Goal: Task Accomplishment & Management: Use online tool/utility

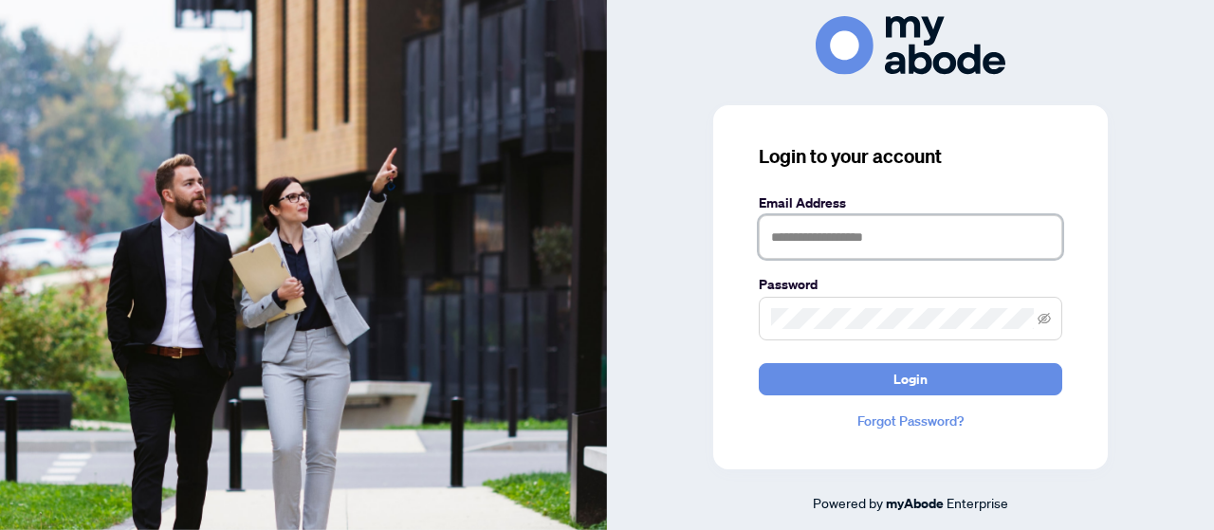
click at [801, 229] on input "text" at bounding box center [910, 237] width 303 height 44
type input "**********"
click at [846, 308] on span at bounding box center [910, 319] width 303 height 44
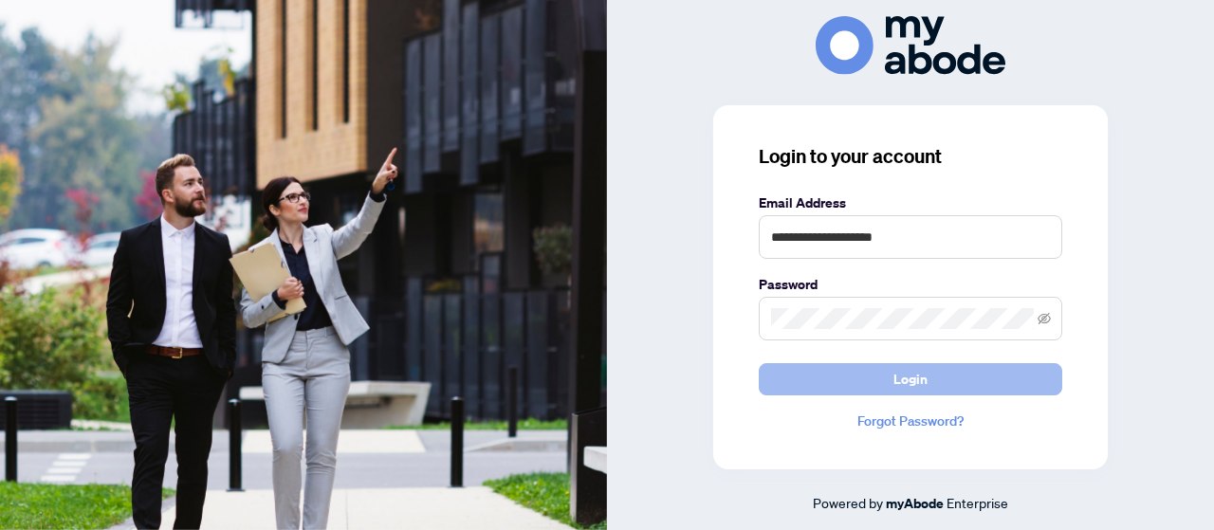
click at [906, 376] on span "Login" at bounding box center [910, 379] width 34 height 30
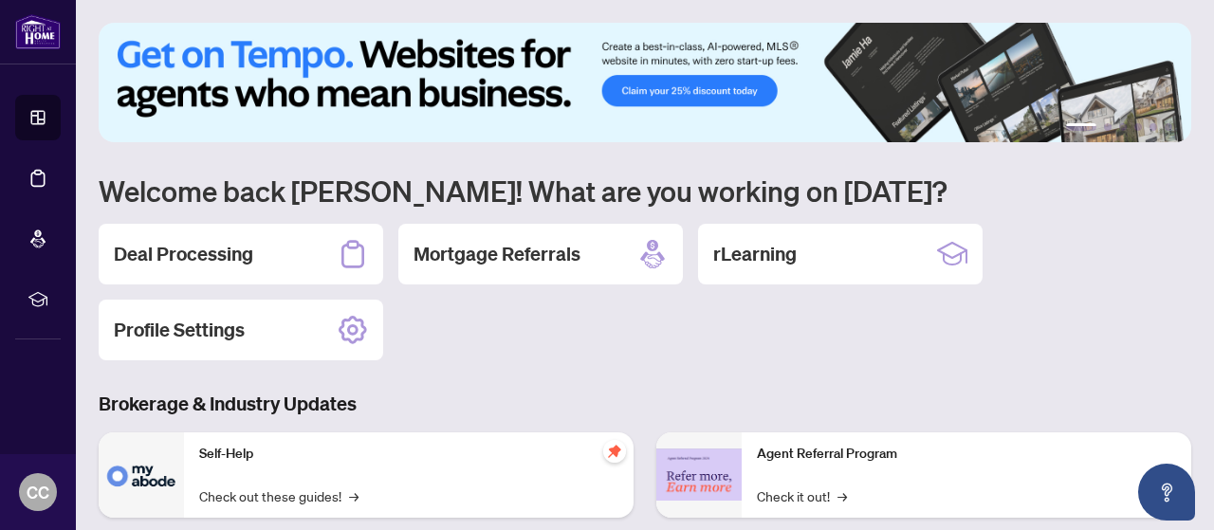
click at [870, 362] on div "1 2 3 4 5 6 Welcome back [PERSON_NAME]! What are you working on [DATE]? Deal Pr…" at bounding box center [645, 435] width 1092 height 825
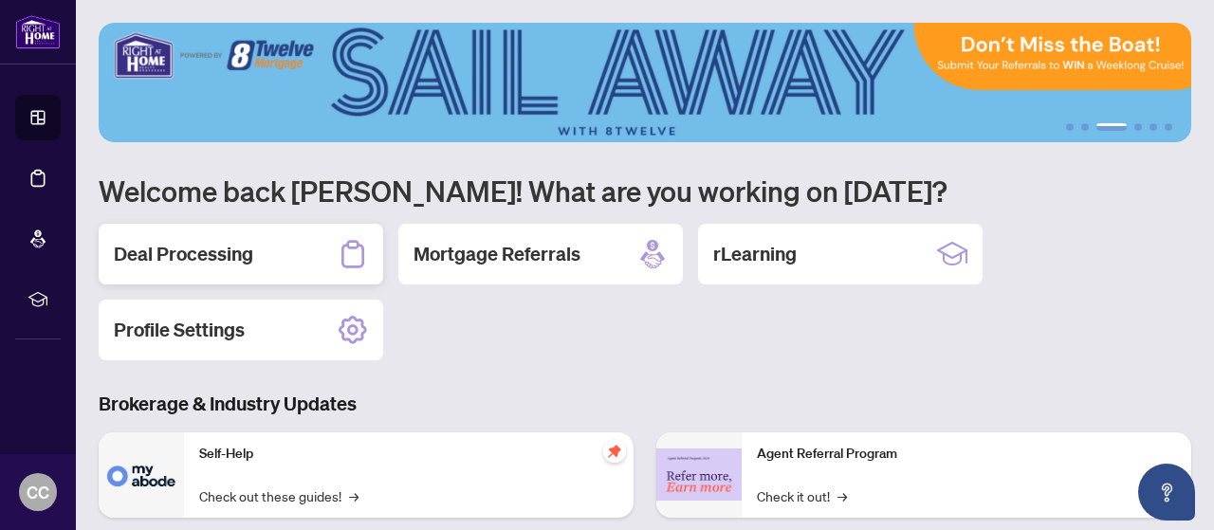
click at [217, 253] on h2 "Deal Processing" at bounding box center [183, 254] width 139 height 27
